Goal: Check status: Check status

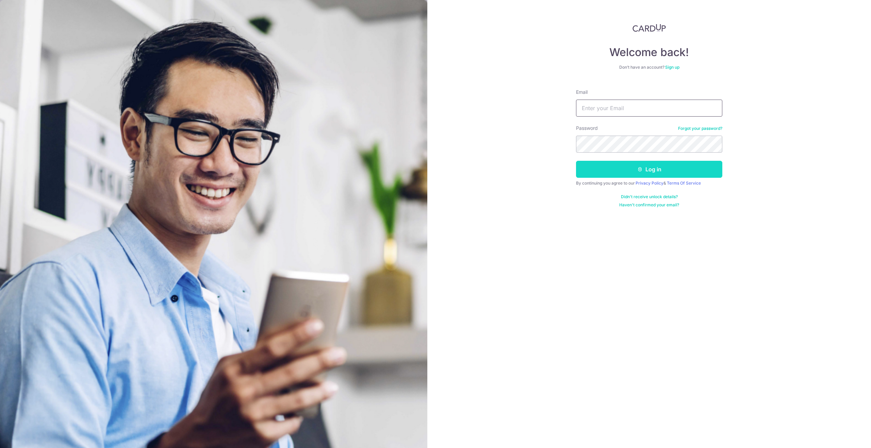
type input "[EMAIL_ADDRESS][DOMAIN_NAME]"
click at [615, 170] on button "Log in" at bounding box center [649, 169] width 146 height 17
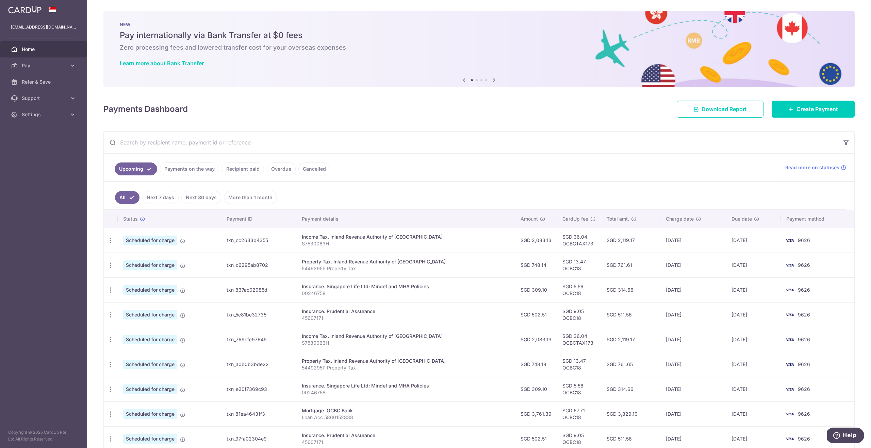
click at [247, 168] on link "Recipient paid" at bounding box center [243, 169] width 42 height 13
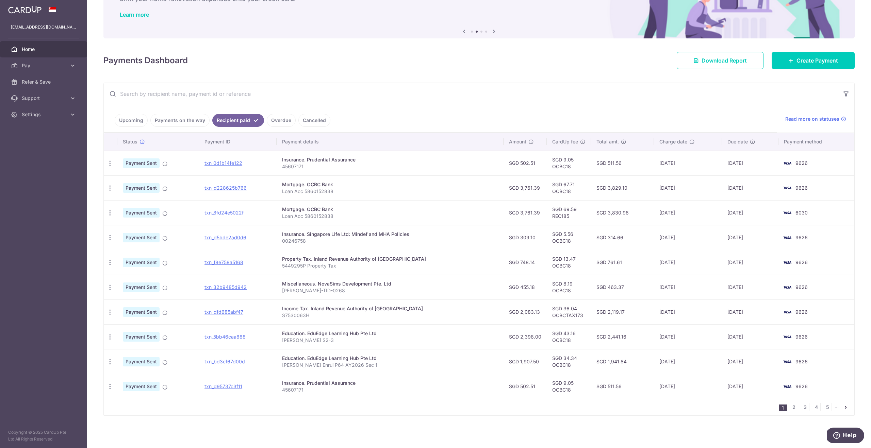
scroll to position [43, 0]
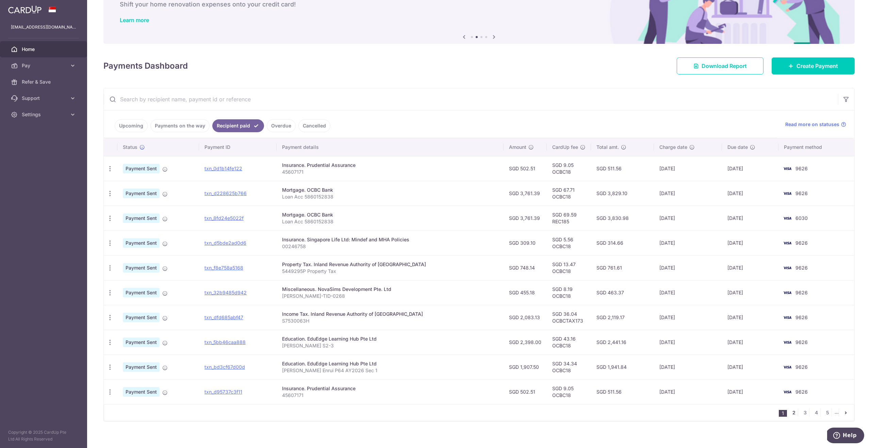
click at [793, 412] on link "2" at bounding box center [794, 413] width 8 height 8
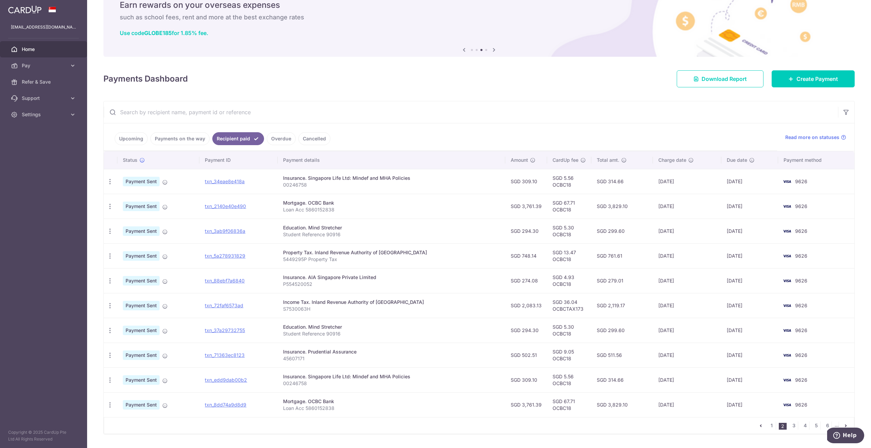
scroll to position [49, 0]
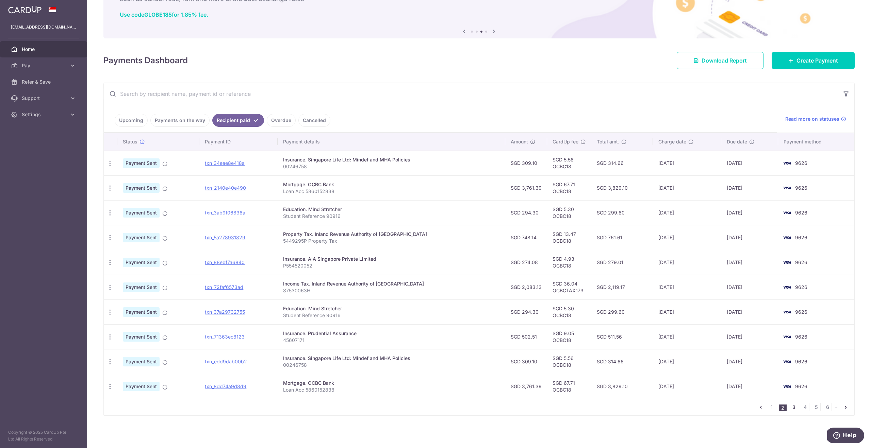
click at [794, 408] on link "3" at bounding box center [794, 408] width 8 height 8
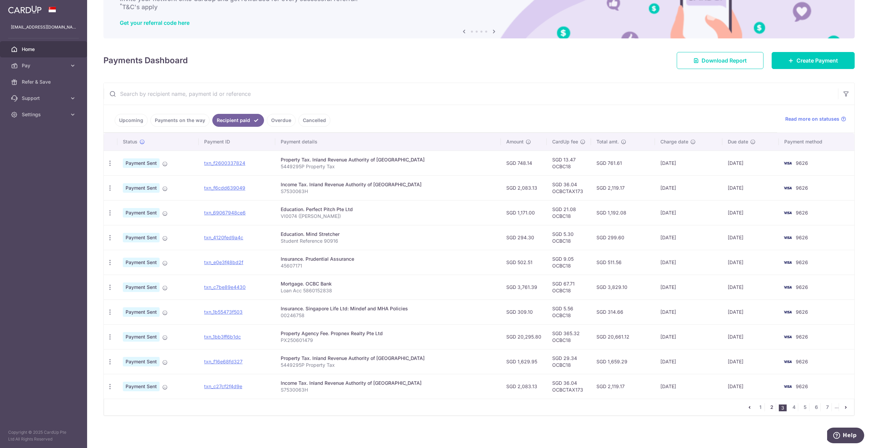
click at [769, 408] on link "2" at bounding box center [772, 408] width 8 height 8
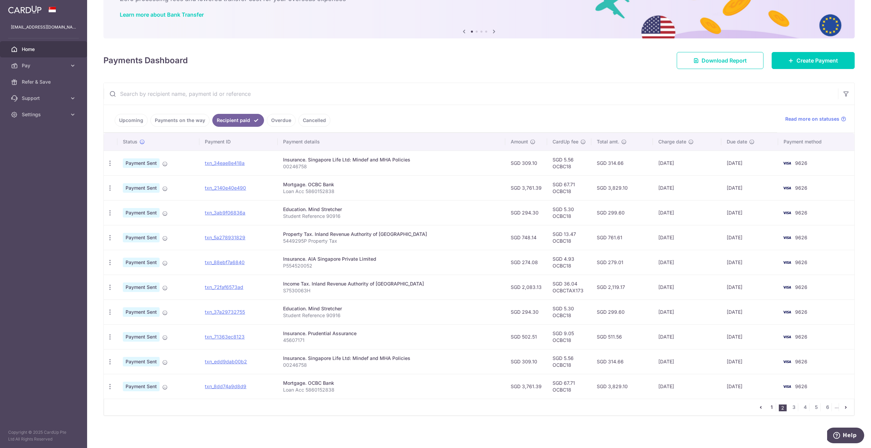
click at [773, 409] on link "1" at bounding box center [772, 408] width 8 height 8
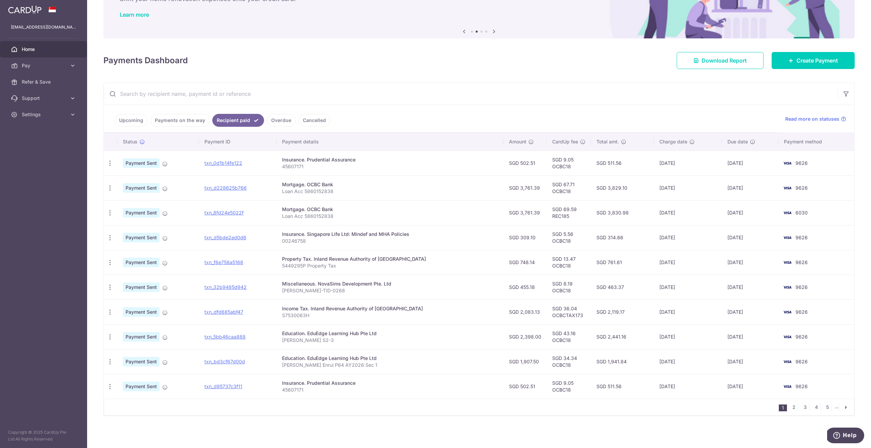
scroll to position [0, 0]
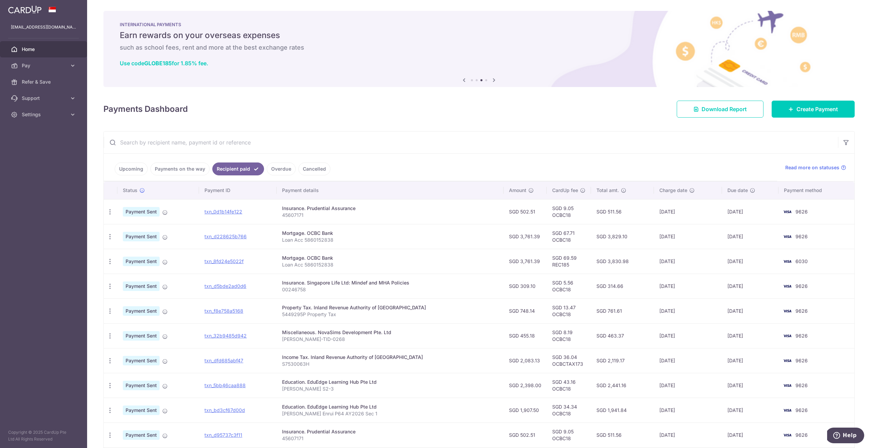
click at [170, 170] on link "Payments on the way" at bounding box center [179, 169] width 59 height 13
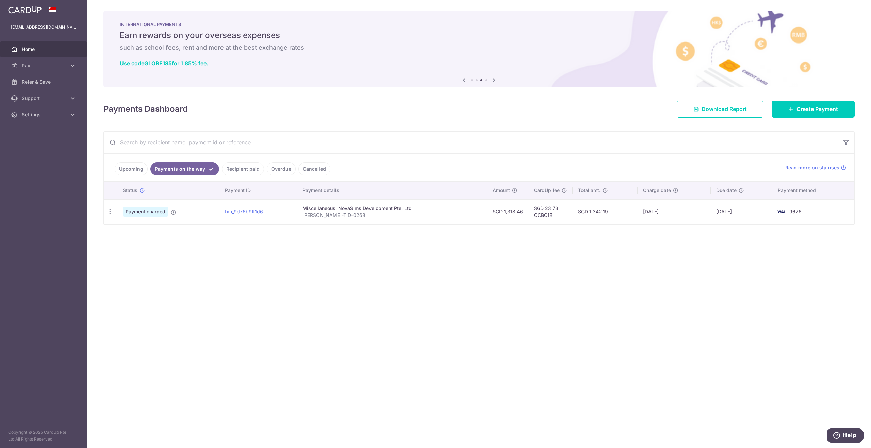
click at [132, 170] on link "Upcoming" at bounding box center [131, 169] width 33 height 13
